Goal: Transaction & Acquisition: Purchase product/service

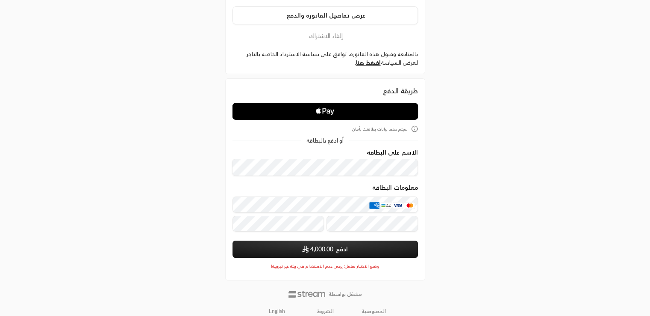
scroll to position [117, 0]
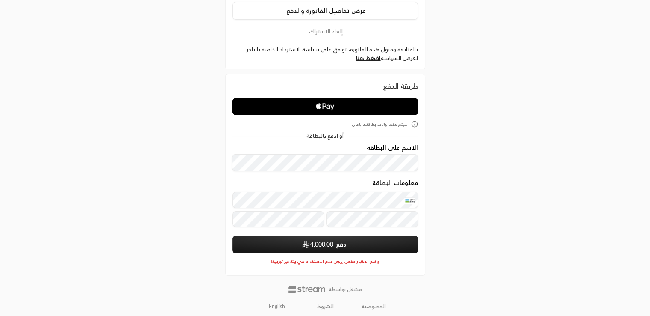
click at [316, 245] on span "4,000.00" at bounding box center [321, 244] width 23 height 9
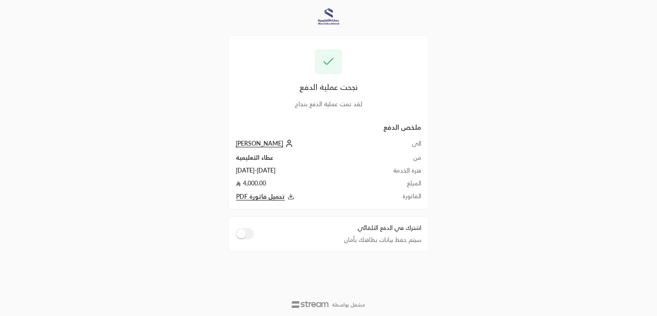
click at [270, 194] on span "تحميل فاتورة PDF" at bounding box center [260, 196] width 49 height 8
